Goal: Navigation & Orientation: Find specific page/section

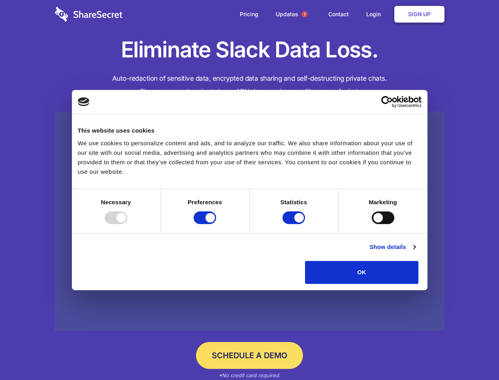
click at [127, 224] on div at bounding box center [116, 217] width 23 height 13
click at [216, 224] on input "Preferences" at bounding box center [205, 217] width 23 height 13
checkbox input "false"
click at [295, 224] on input "Statistics" at bounding box center [294, 217] width 23 height 13
checkbox input "false"
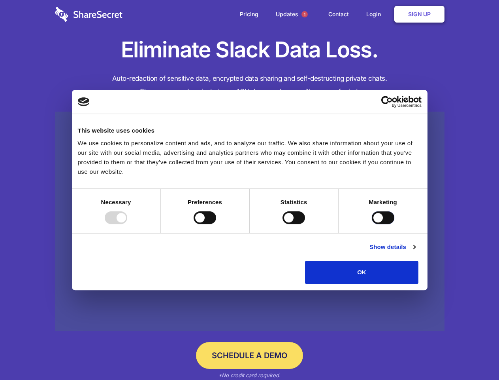
click at [372, 224] on input "Marketing" at bounding box center [383, 217] width 23 height 13
checkbox input "true"
click at [416, 252] on link "Show details" at bounding box center [393, 246] width 46 height 9
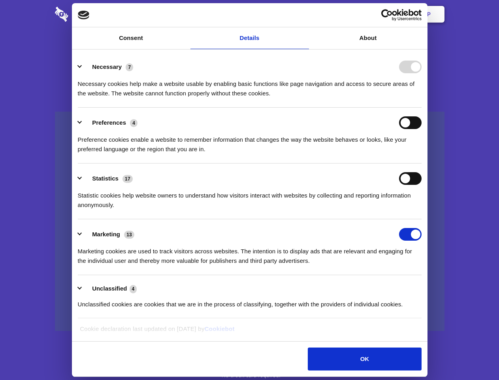
click at [422, 154] on div "Preferences 4 Preference cookies enable a website to remember information that …" at bounding box center [250, 135] width 344 height 38
click at [305, 14] on span "1" at bounding box center [305, 14] width 6 height 6
